Goal: Check status: Check status

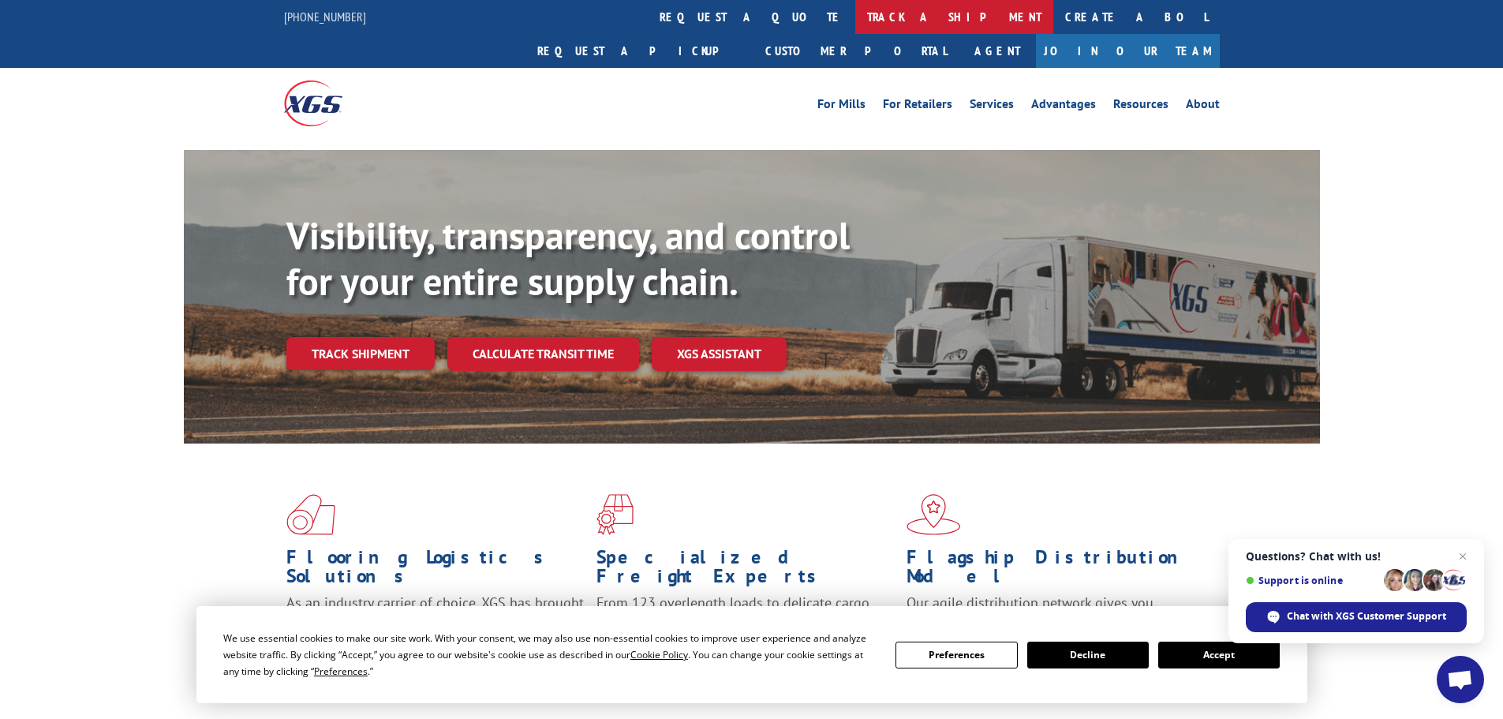
click at [855, 15] on link "track a shipment" at bounding box center [954, 17] width 198 height 34
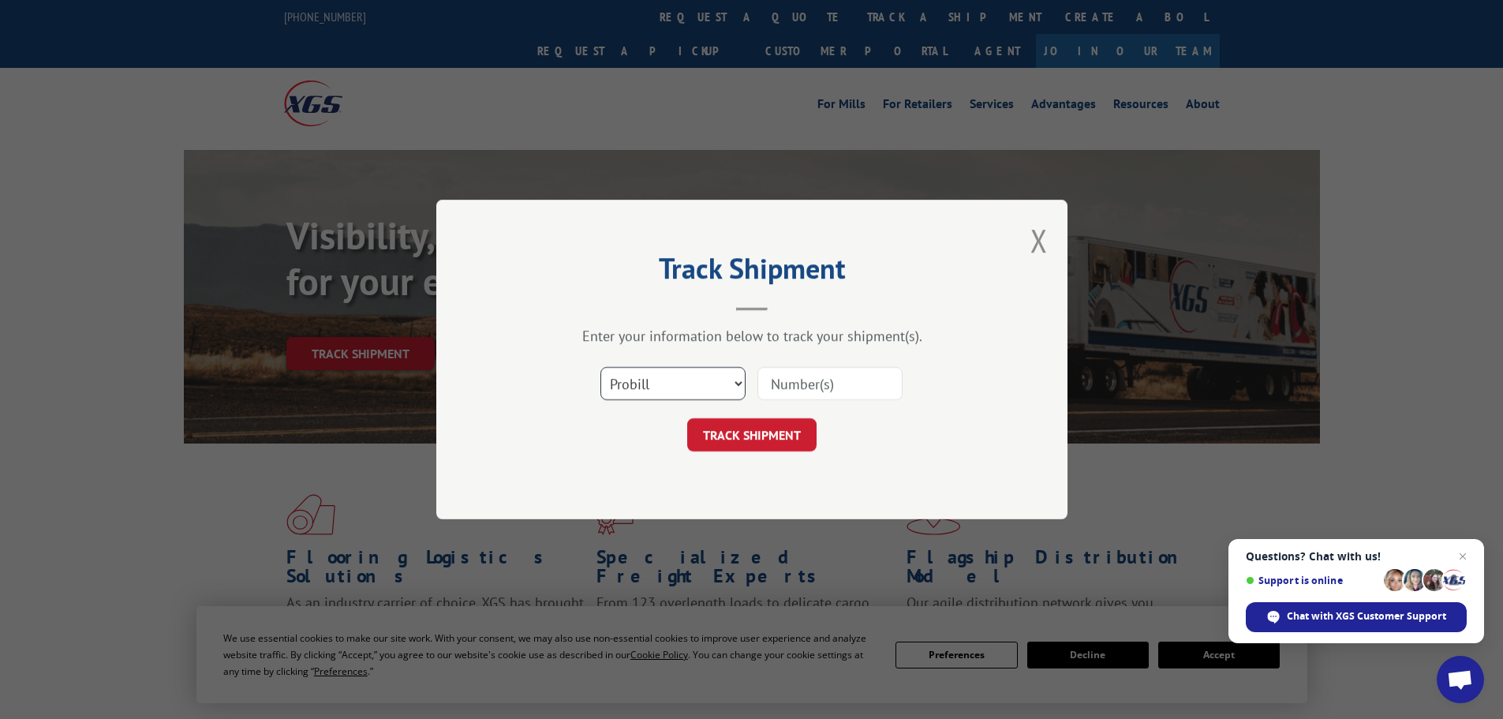
click at [703, 392] on select "Select category... Probill BOL PO" at bounding box center [672, 383] width 145 height 33
click at [600, 367] on select "Select category... Probill BOL PO" at bounding box center [672, 383] width 145 height 33
click at [799, 385] on input at bounding box center [829, 383] width 145 height 33
type input "16331289"
click at [753, 437] on button "TRACK SHIPMENT" at bounding box center [751, 434] width 129 height 33
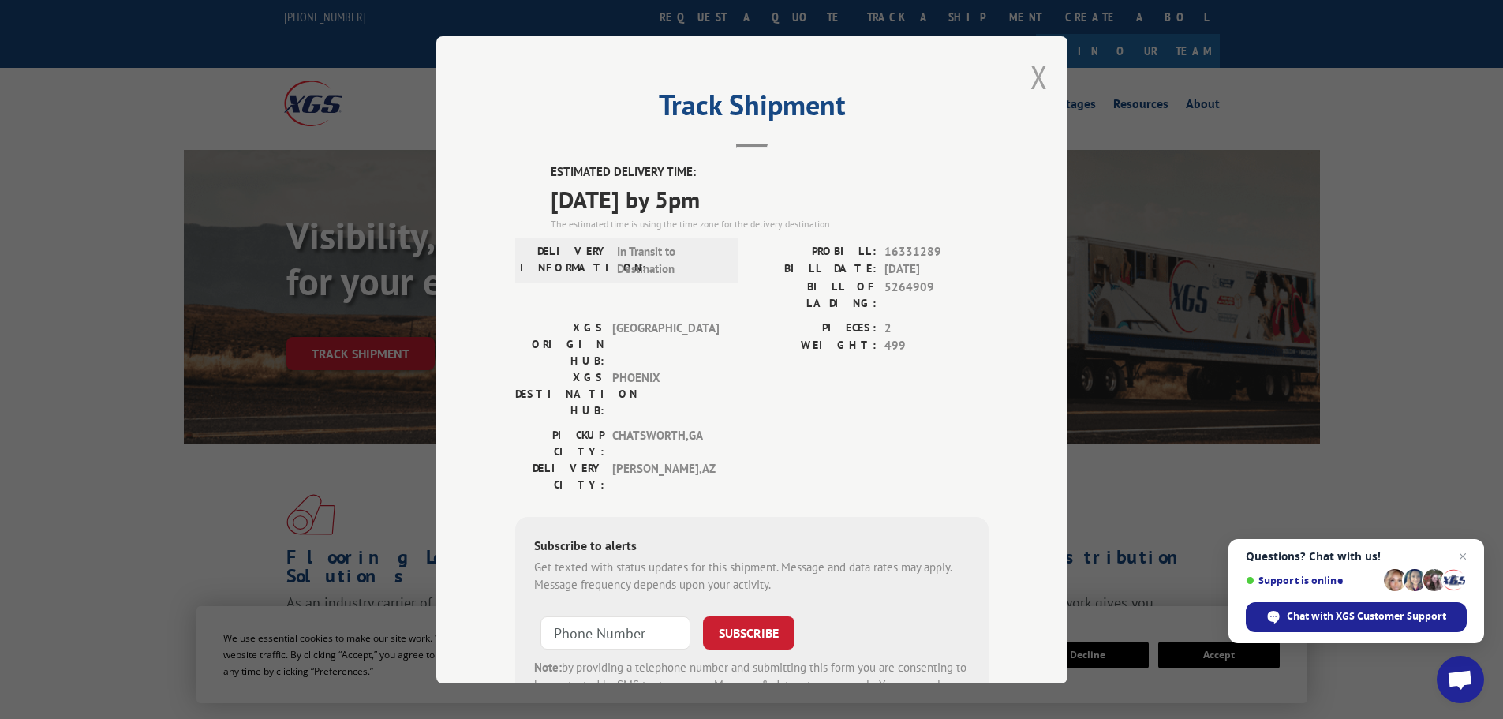
click at [1030, 78] on button "Close modal" at bounding box center [1038, 77] width 17 height 42
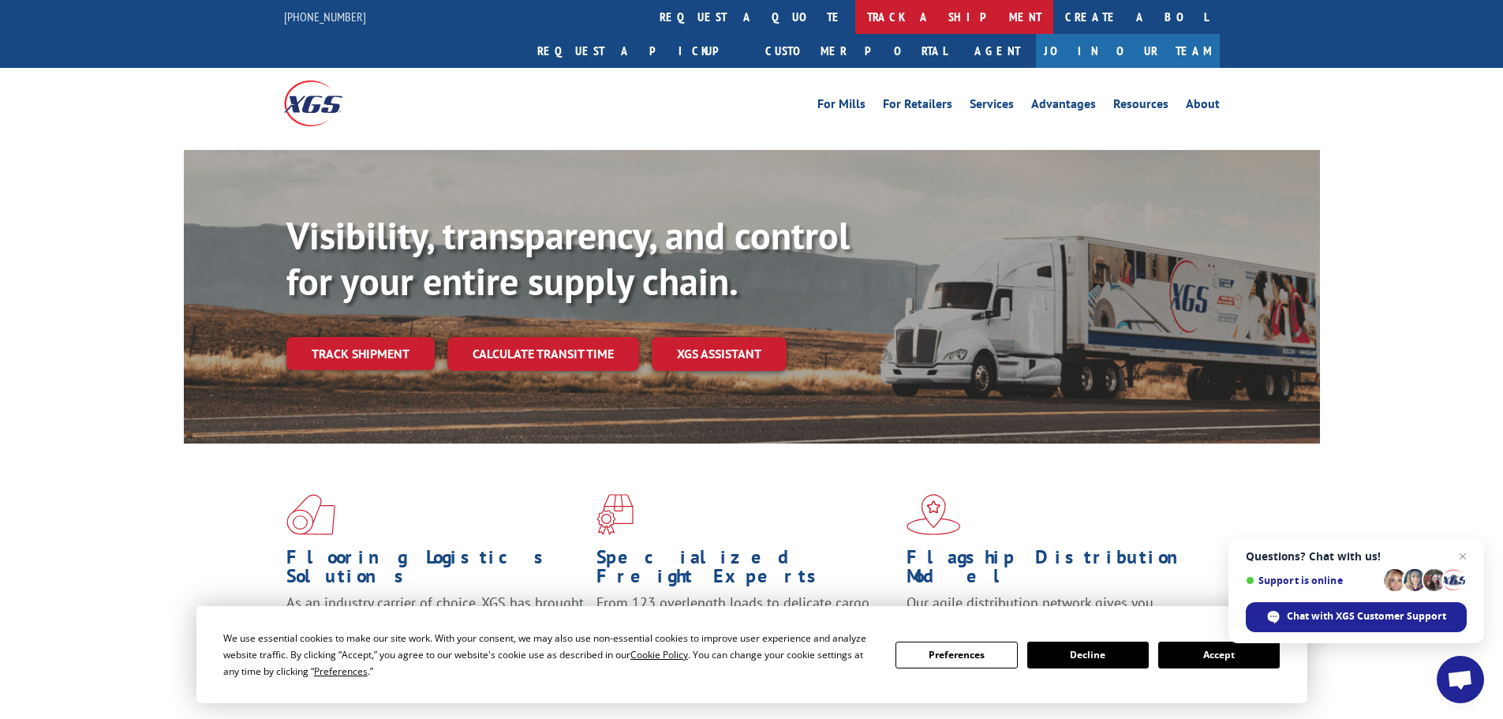
click at [855, 18] on link "track a shipment" at bounding box center [954, 17] width 198 height 34
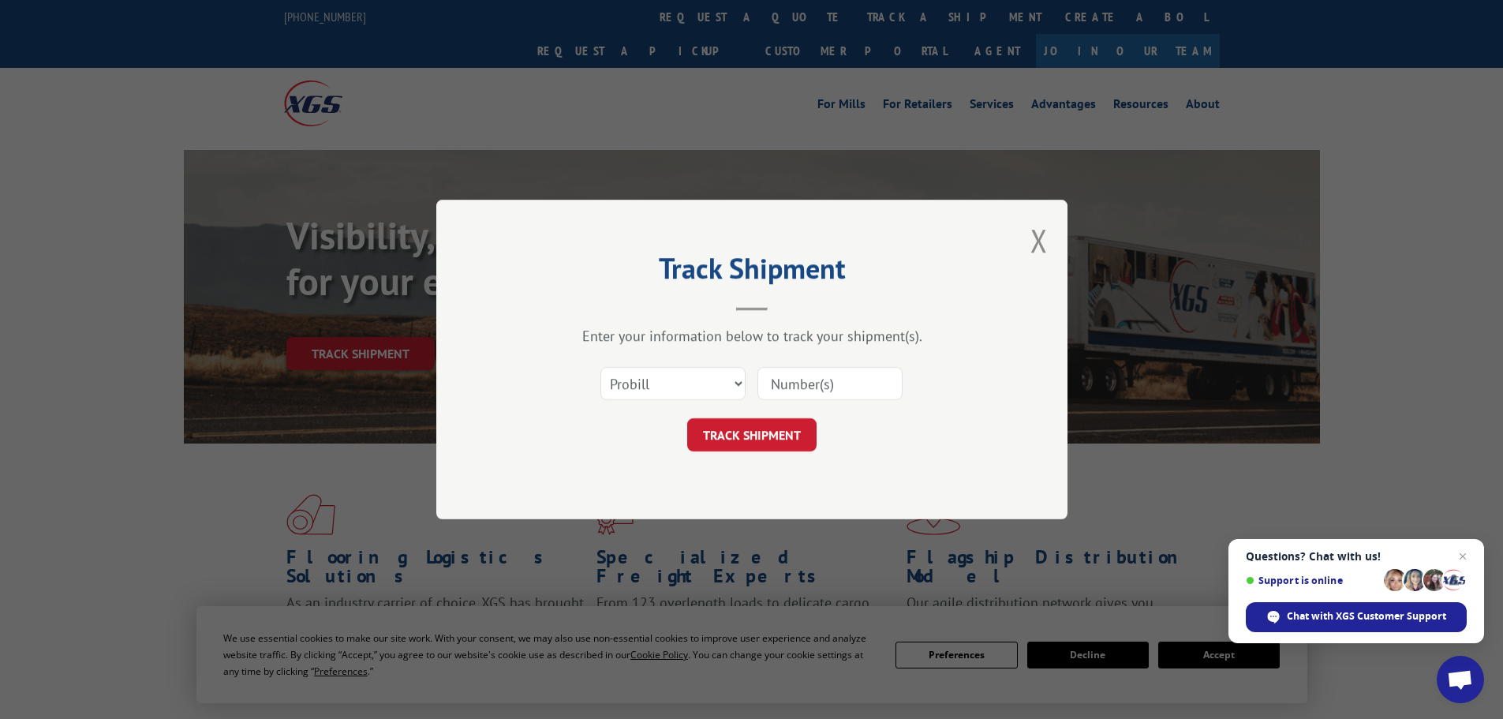
click at [792, 388] on input at bounding box center [829, 383] width 145 height 33
type input "16331289"
click button "TRACK SHIPMENT" at bounding box center [751, 434] width 129 height 33
